Goal: Find specific page/section: Find specific page/section

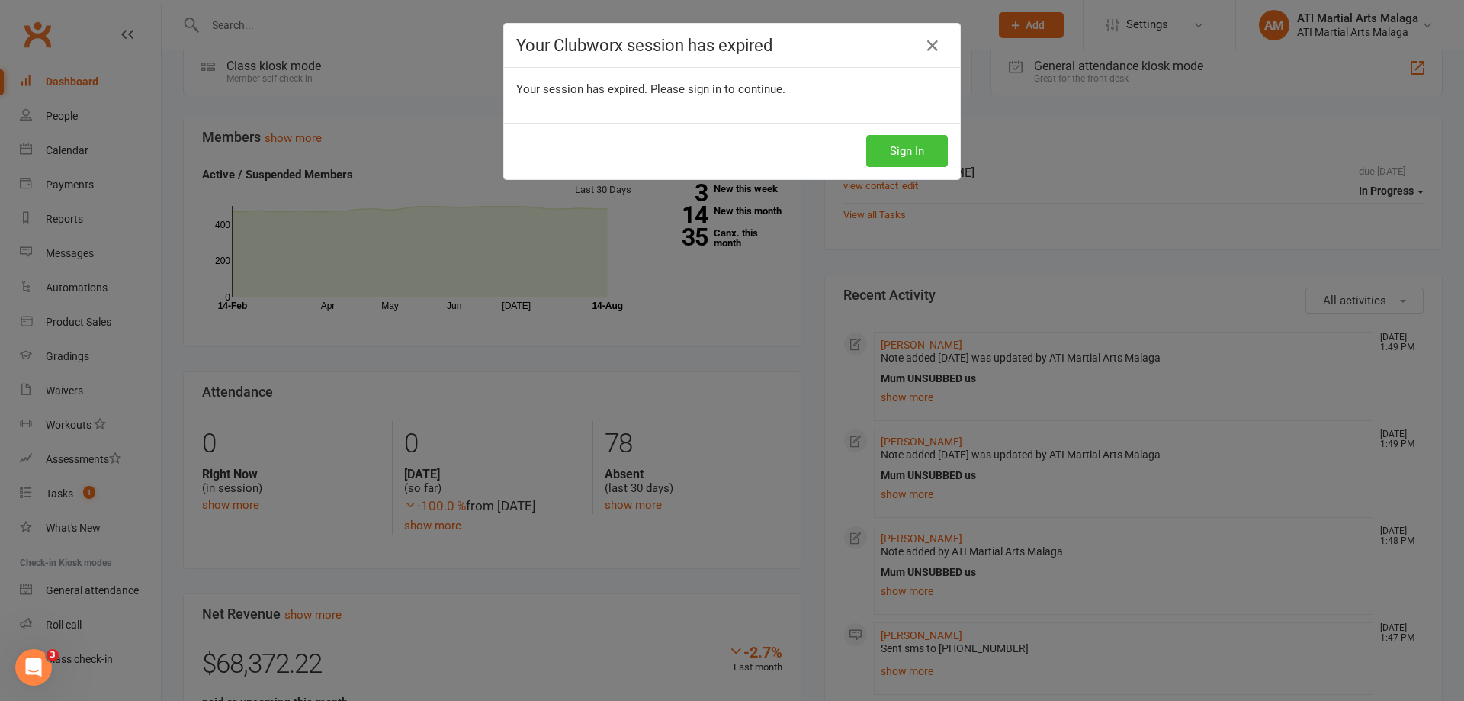
click at [908, 156] on button "Sign In" at bounding box center [907, 151] width 82 height 32
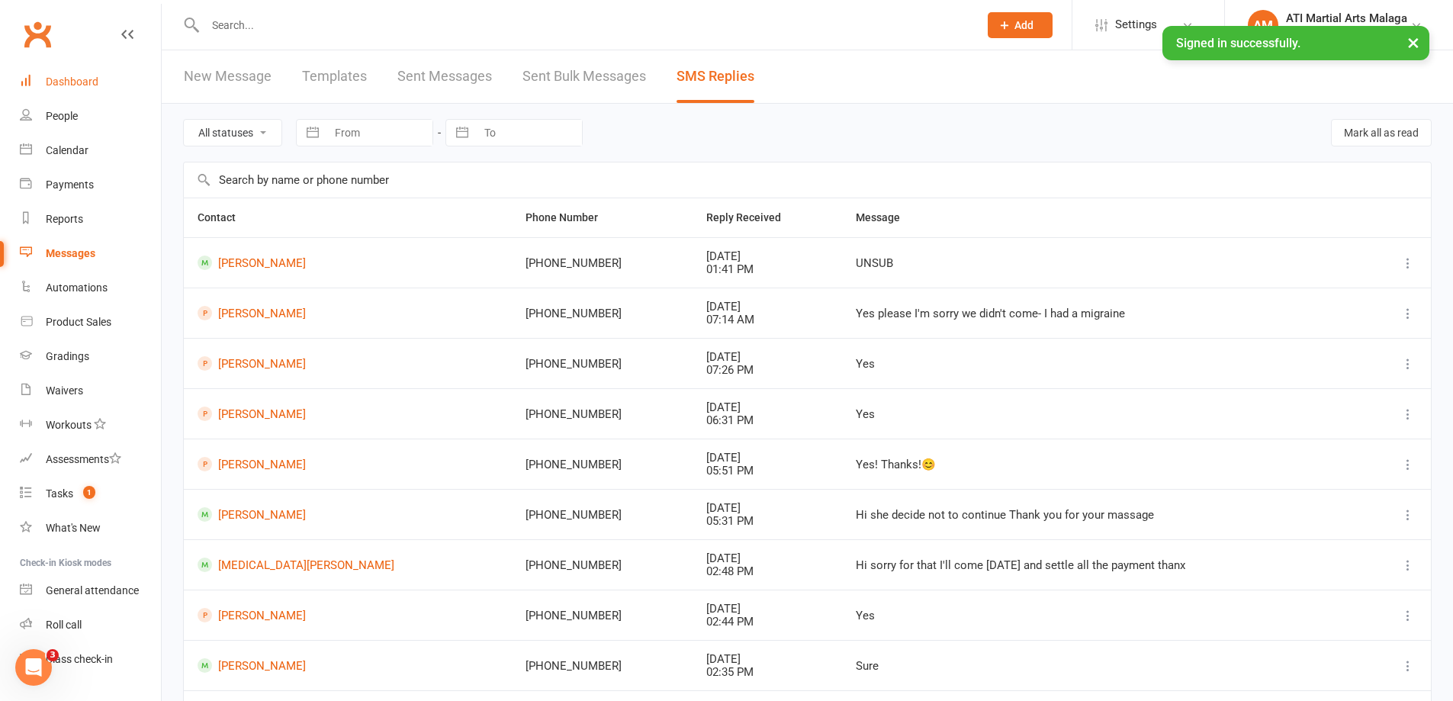
click at [79, 76] on div "Dashboard" at bounding box center [72, 82] width 53 height 12
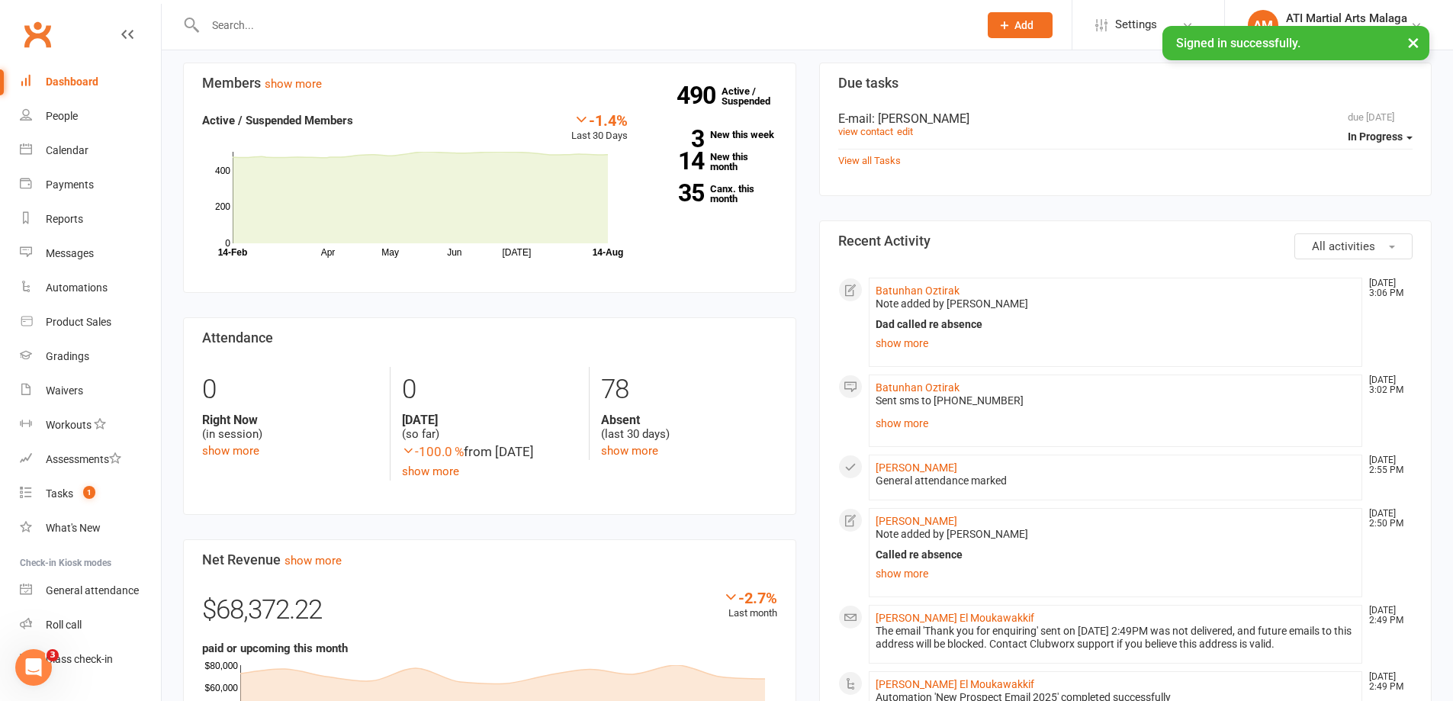
scroll to position [610, 0]
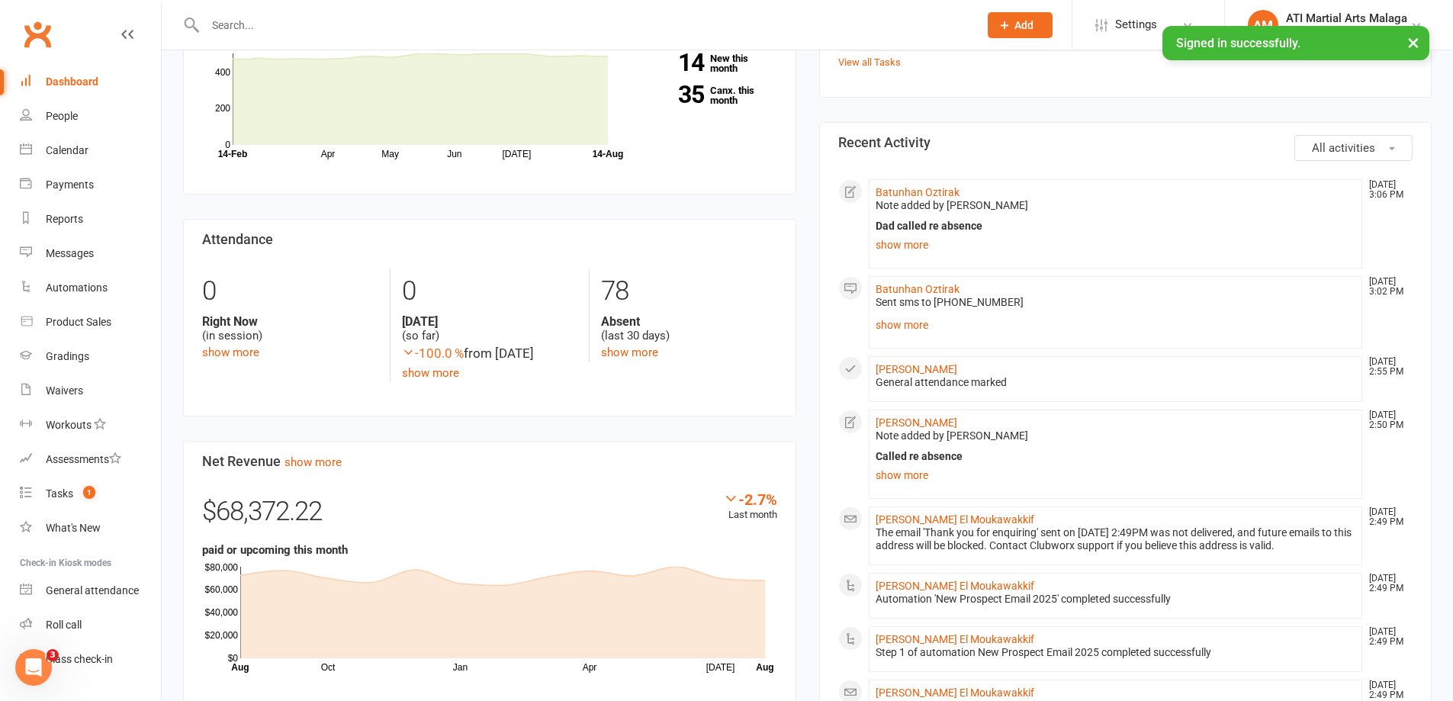
click at [799, 232] on div "Members show more -1.4% Last 30 Days Active / Suspended Members Apr May Jun [DA…" at bounding box center [490, 484] width 636 height 1041
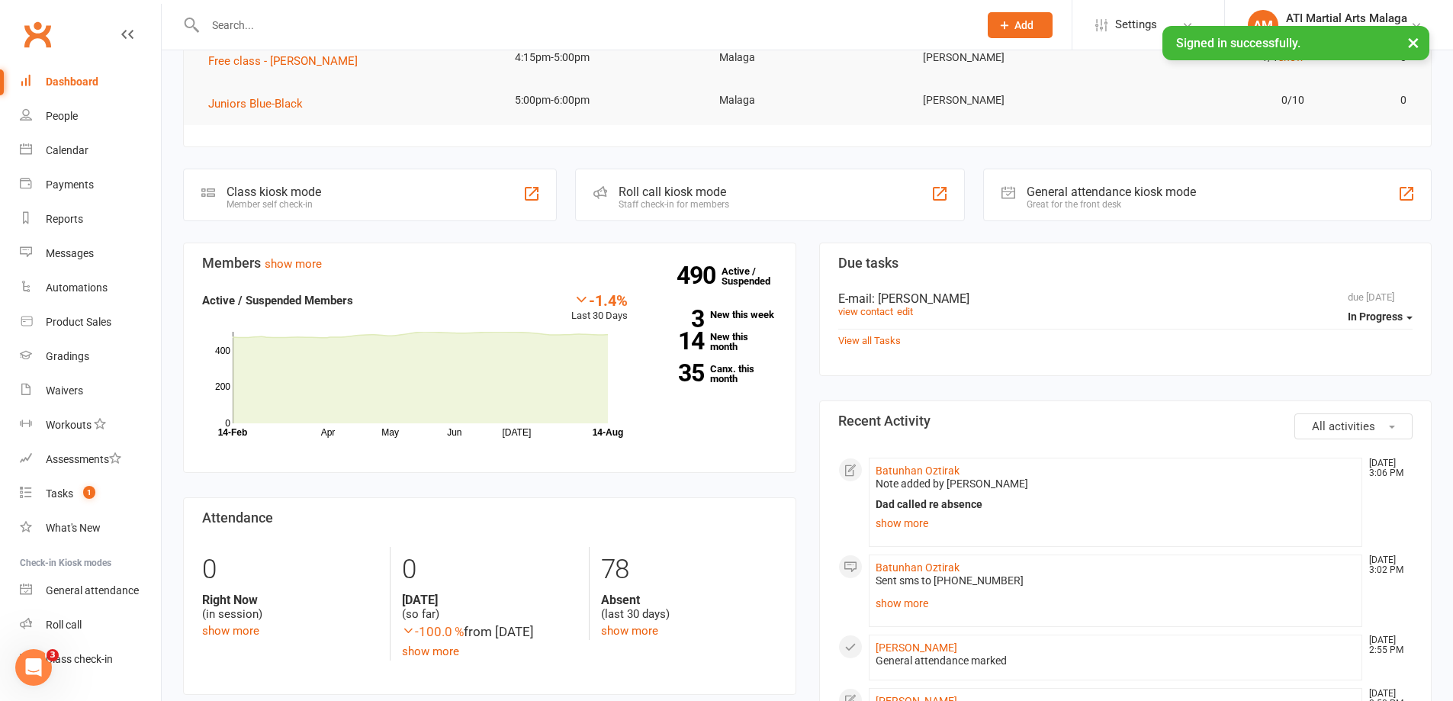
scroll to position [305, 0]
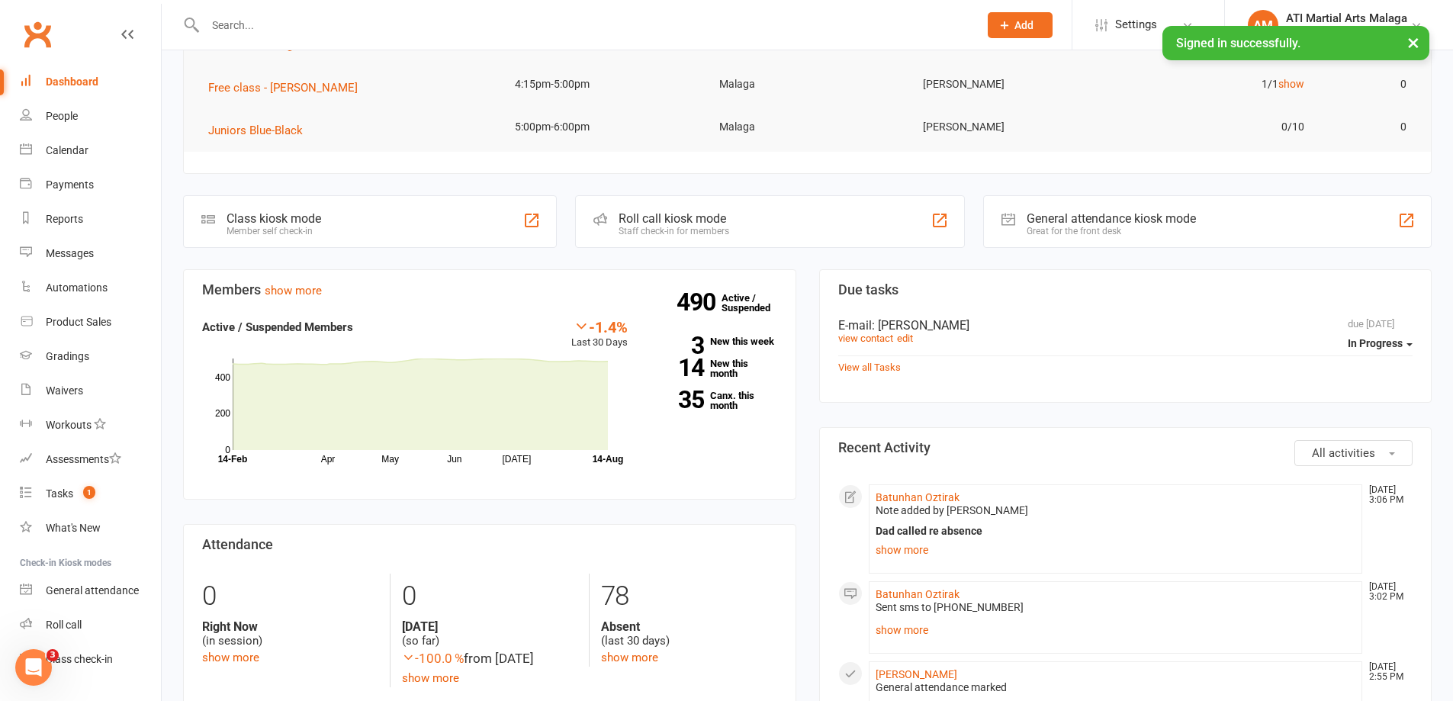
click at [905, 1] on div at bounding box center [575, 25] width 785 height 50
click at [892, 14] on input "text" at bounding box center [584, 24] width 767 height 21
click at [311, 19] on input "[PERSON_NAME]" at bounding box center [584, 24] width 767 height 21
type input "[PERSON_NAME]"
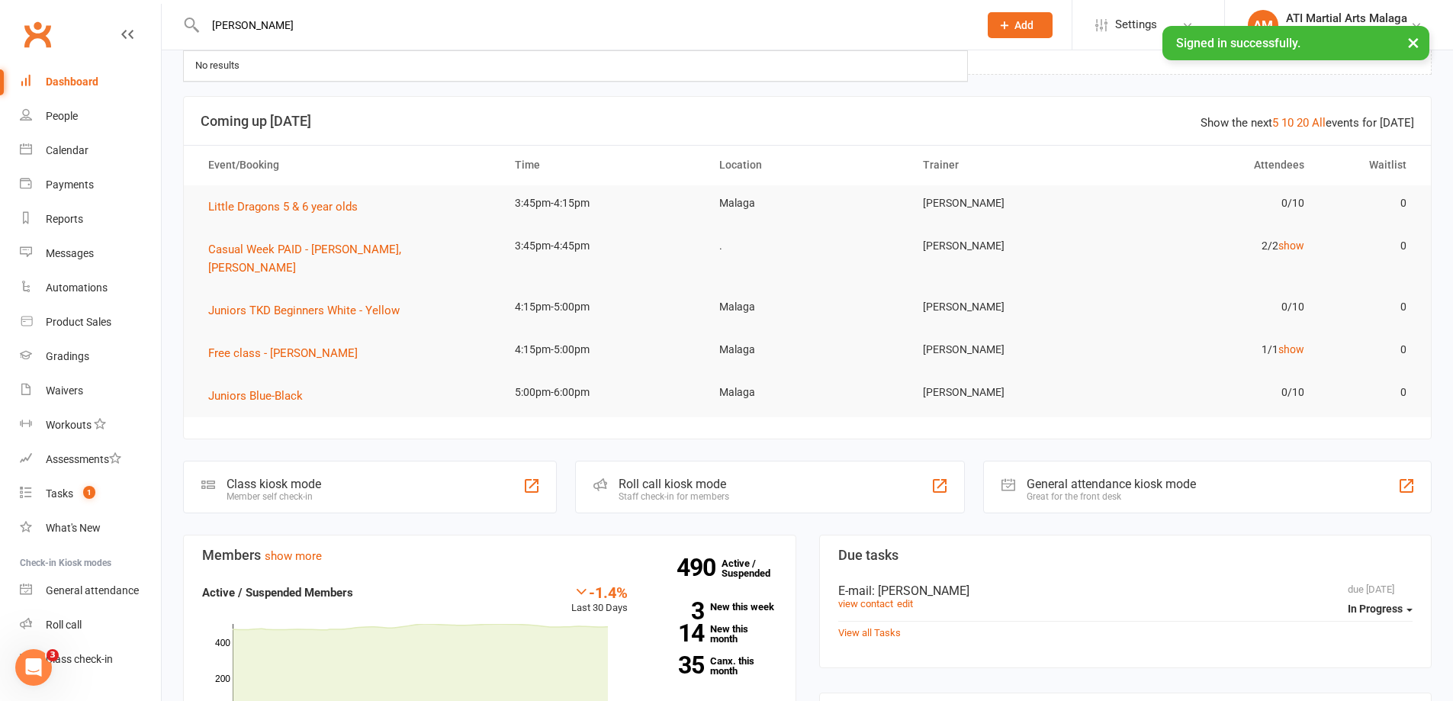
scroll to position [0, 0]
